Goal: Information Seeking & Learning: Learn about a topic

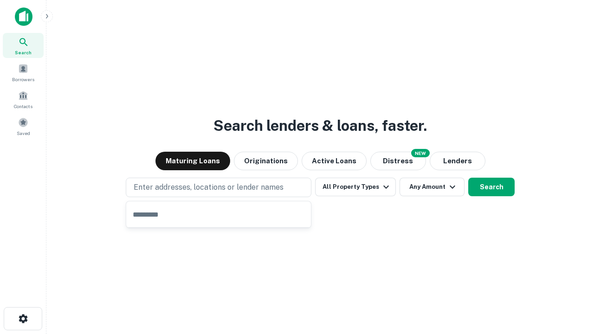
type input "**********"
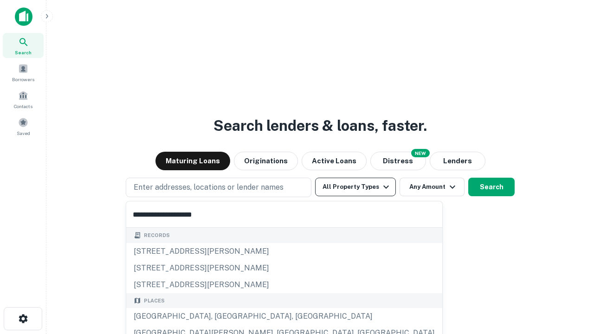
click at [222, 316] on div "[GEOGRAPHIC_DATA], [GEOGRAPHIC_DATA], [GEOGRAPHIC_DATA]" at bounding box center [284, 316] width 316 height 17
click at [355, 187] on button "All Property Types" at bounding box center [355, 187] width 81 height 19
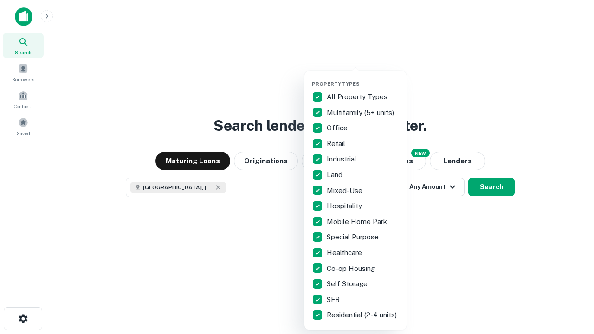
click at [363, 78] on button "button" at bounding box center [363, 78] width 102 height 0
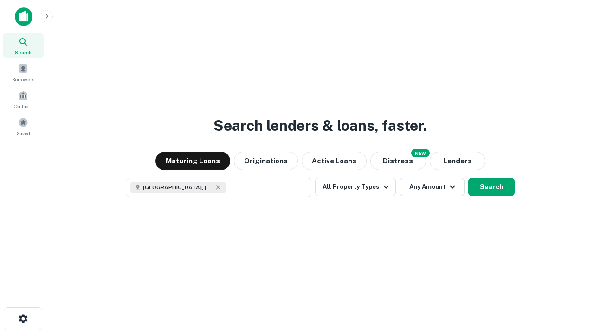
scroll to position [15, 0]
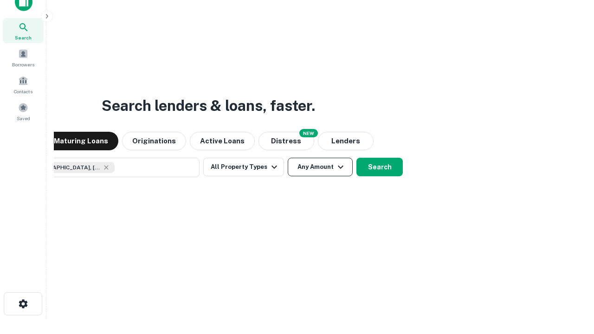
click at [288, 158] on button "Any Amount" at bounding box center [320, 167] width 65 height 19
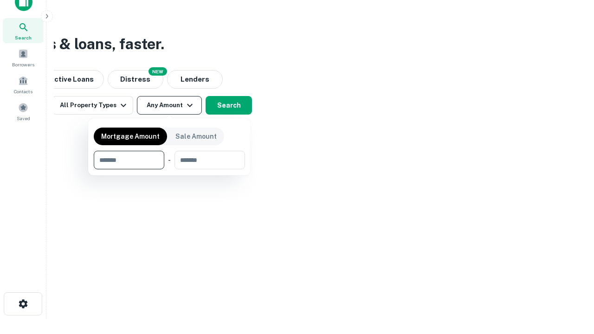
type input "*******"
click at [169, 169] on button "button" at bounding box center [169, 169] width 151 height 0
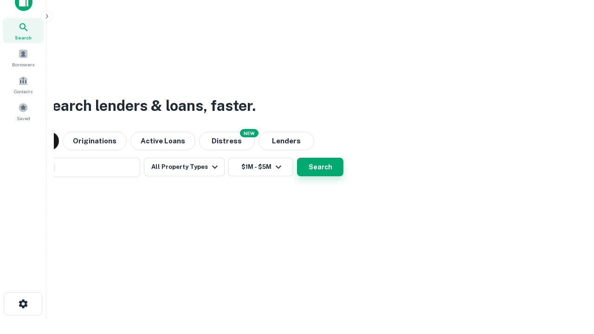
click at [297, 158] on button "Search" at bounding box center [320, 167] width 46 height 19
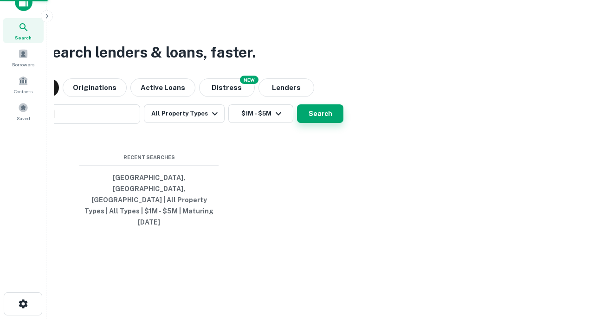
scroll to position [25, 263]
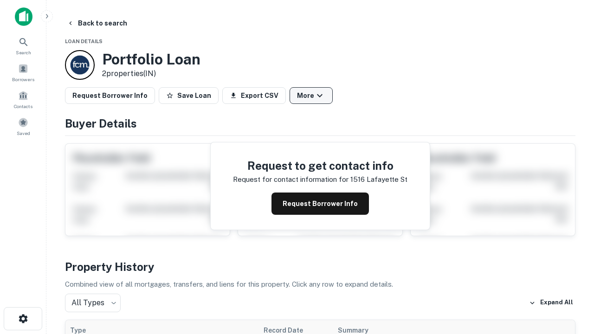
click at [311, 96] on button "More" at bounding box center [310, 95] width 43 height 17
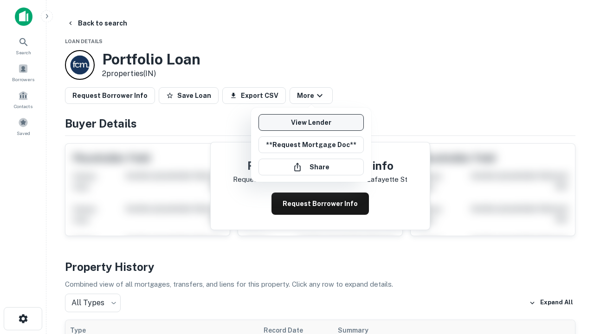
click at [311, 122] on link "View Lender" at bounding box center [310, 122] width 105 height 17
